Goal: Task Accomplishment & Management: Manage account settings

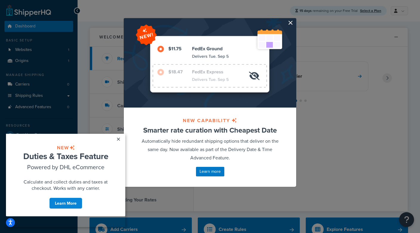
click at [295, 20] on button "button" at bounding box center [295, 18] width 1 height 1
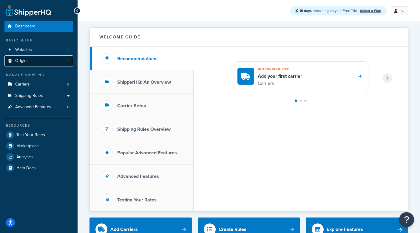
click at [60, 58] on link "Origins 1" at bounding box center [38, 60] width 69 height 11
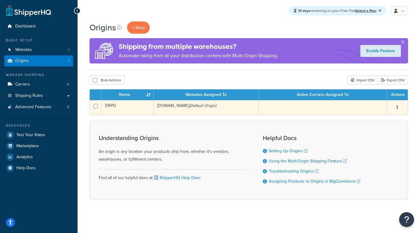
click at [174, 111] on td "drpd.cc (Default Origin)" at bounding box center [206, 107] width 105 height 15
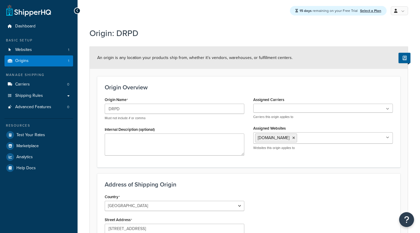
select select "5"
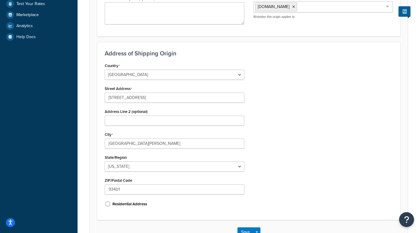
scroll to position [135, 0]
